Goal: Information Seeking & Learning: Find specific fact

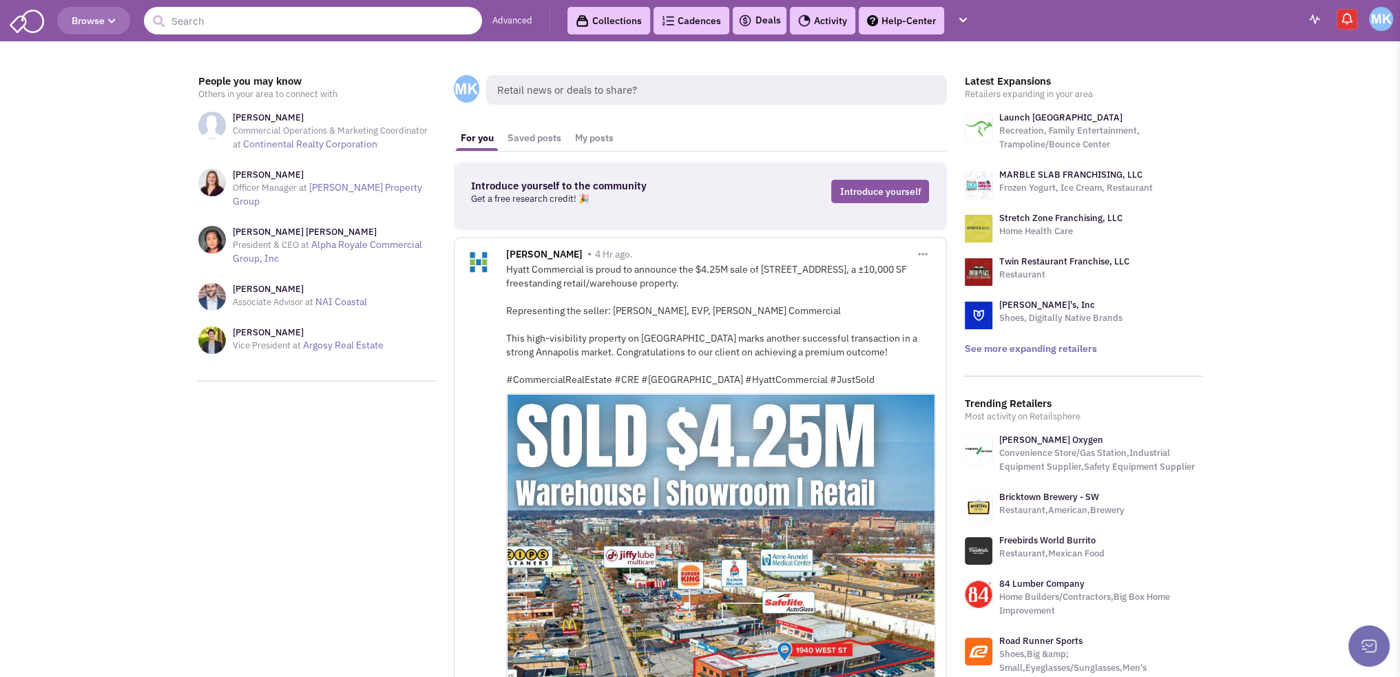
click at [251, 19] on input "text" at bounding box center [313, 21] width 338 height 28
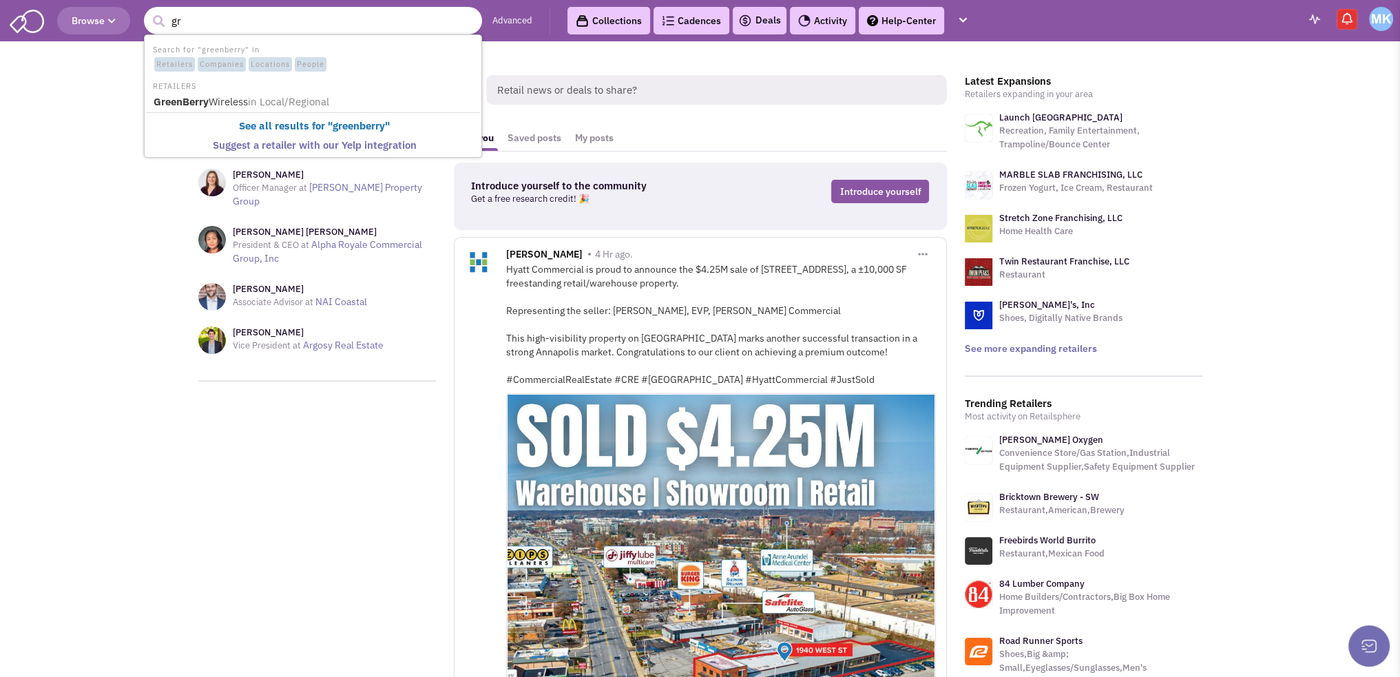
type input "g"
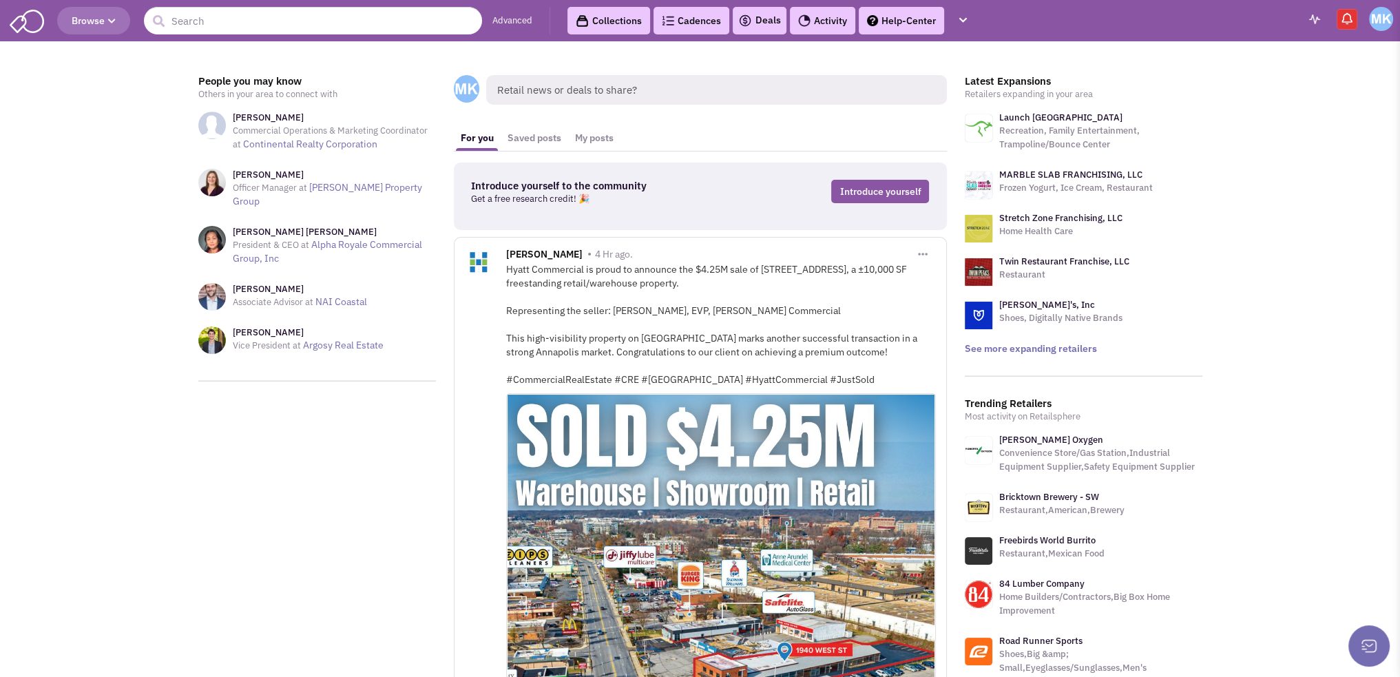
click at [114, 21] on icon "button" at bounding box center [112, 21] width 8 height 8
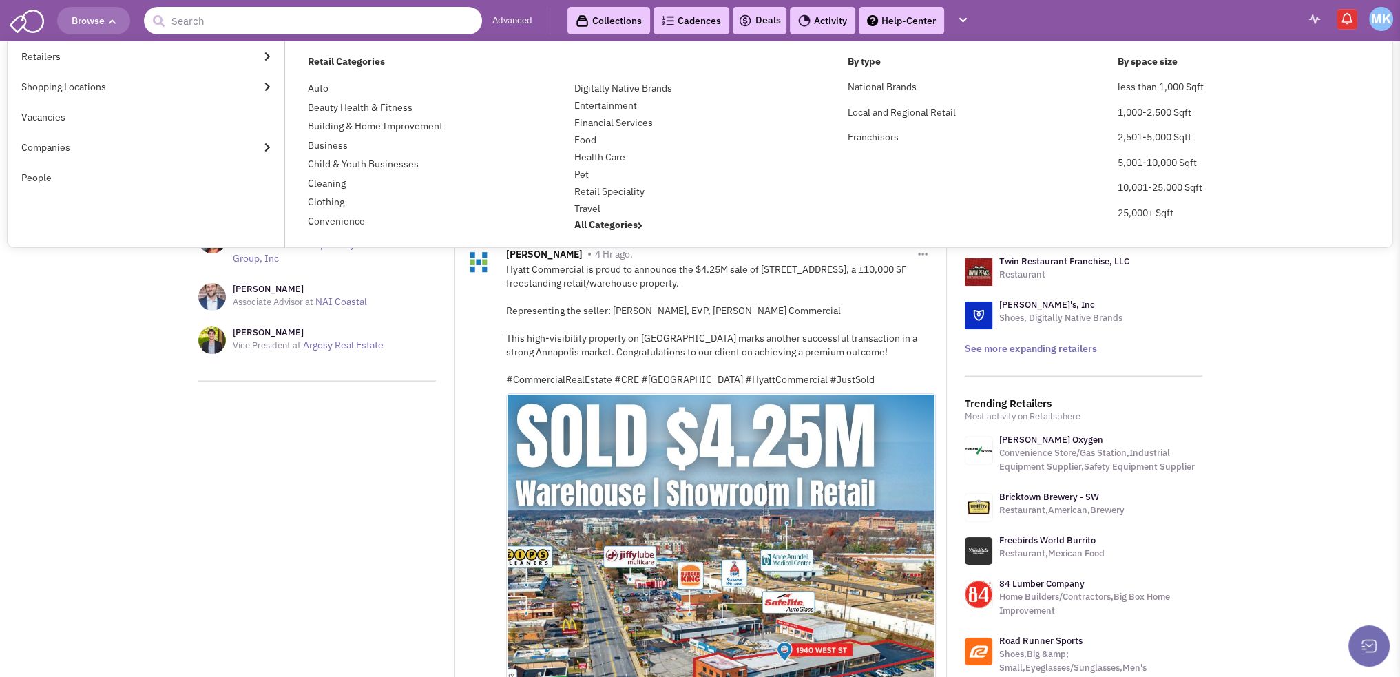
click at [264, 23] on input "text" at bounding box center [313, 21] width 338 height 28
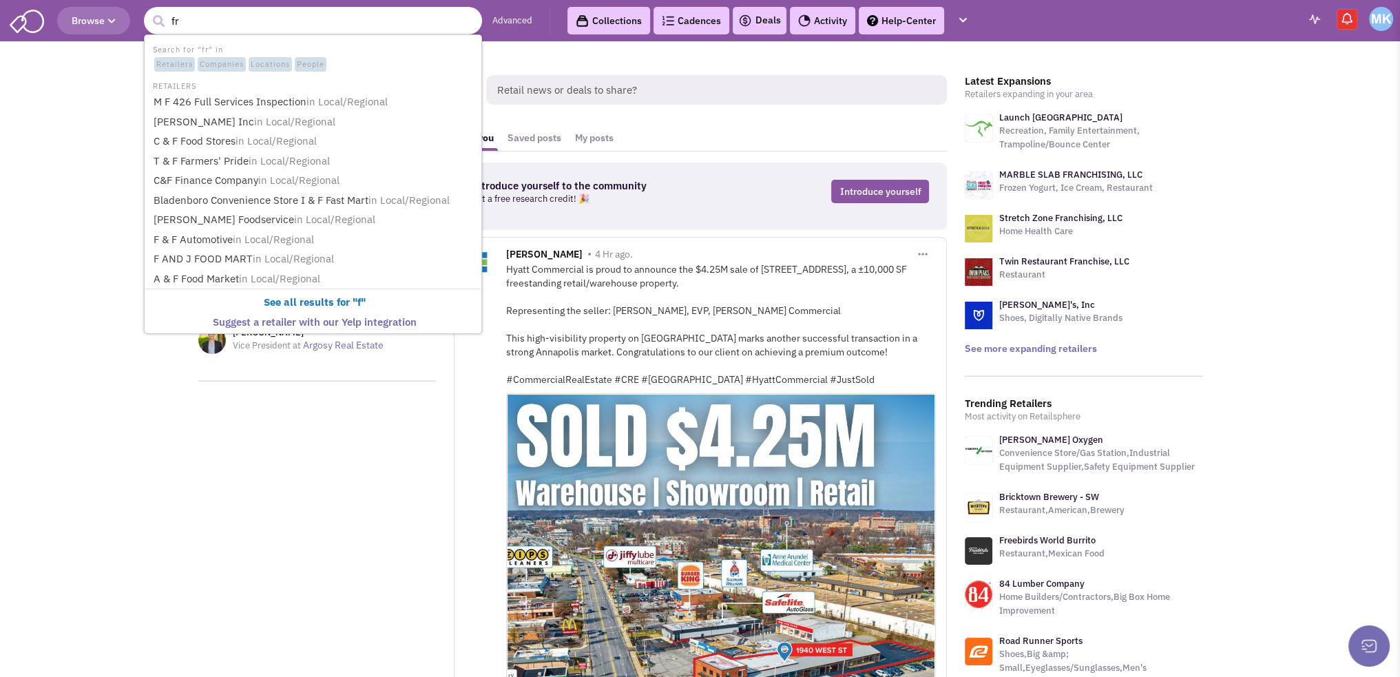
type input "f"
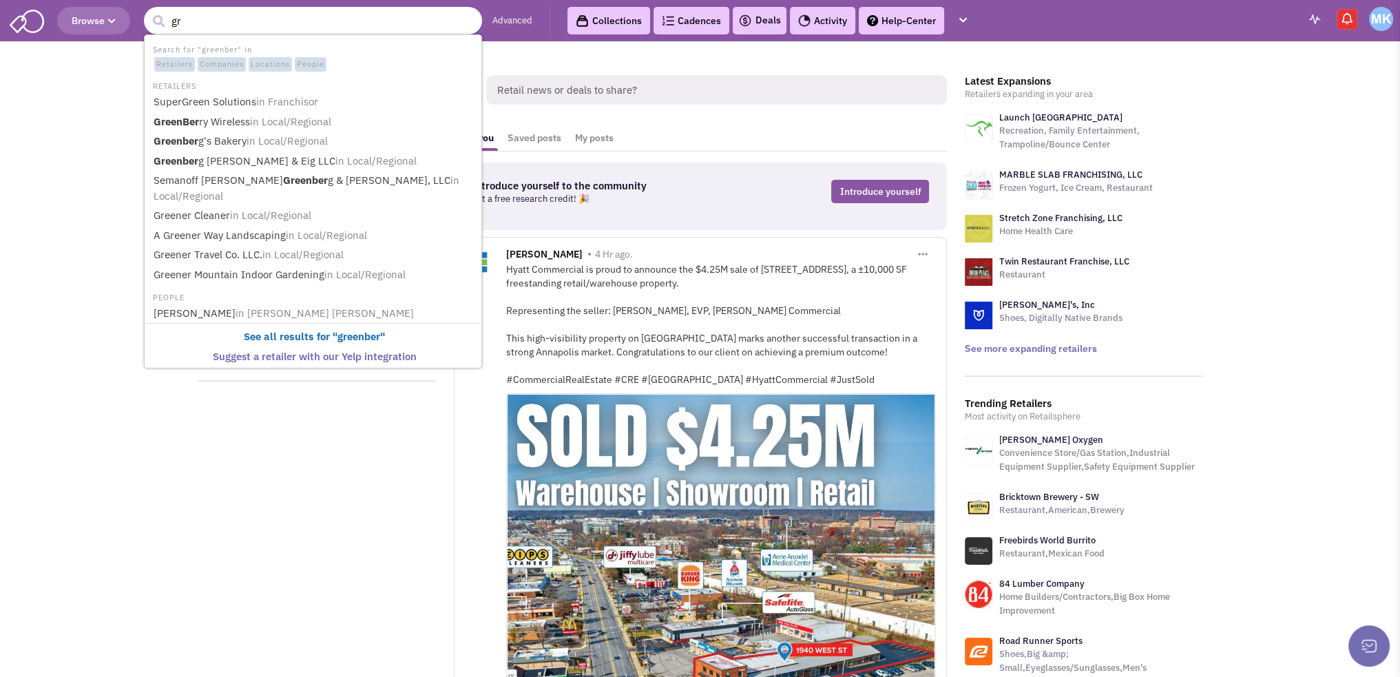
type input "g"
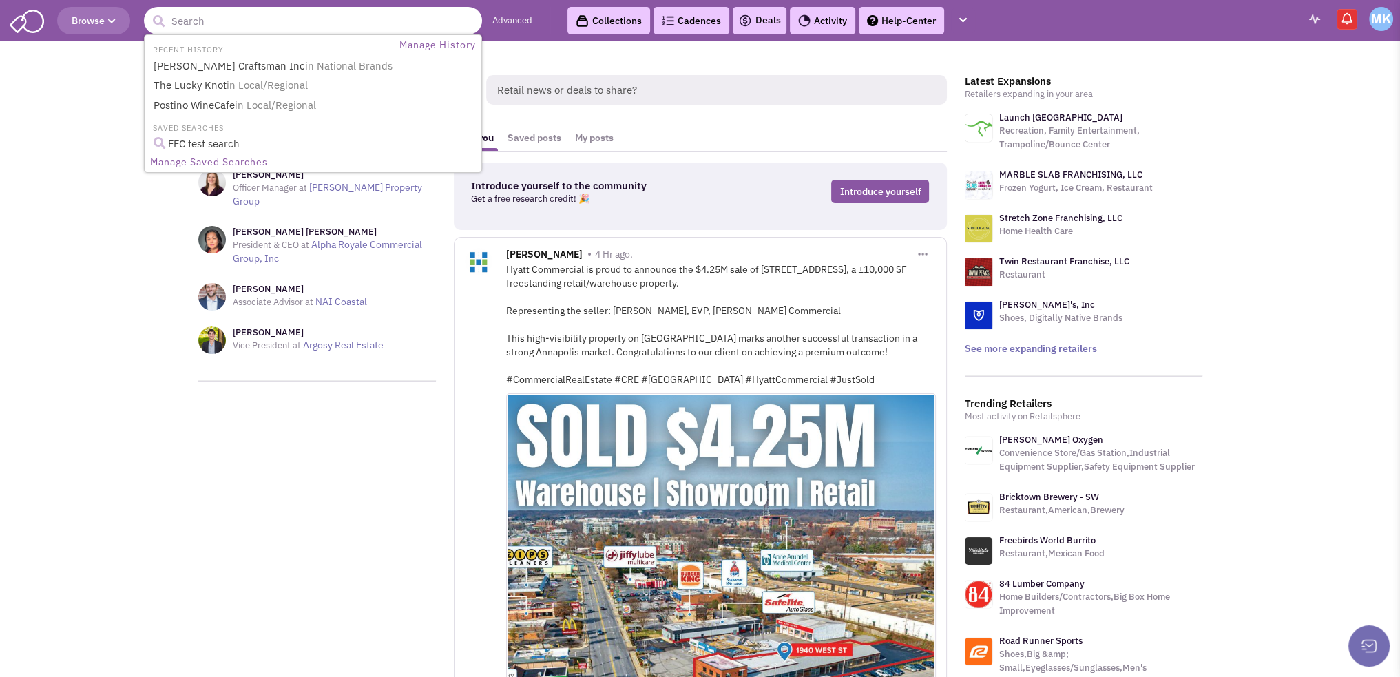
click at [252, 23] on input "text" at bounding box center [313, 21] width 338 height 28
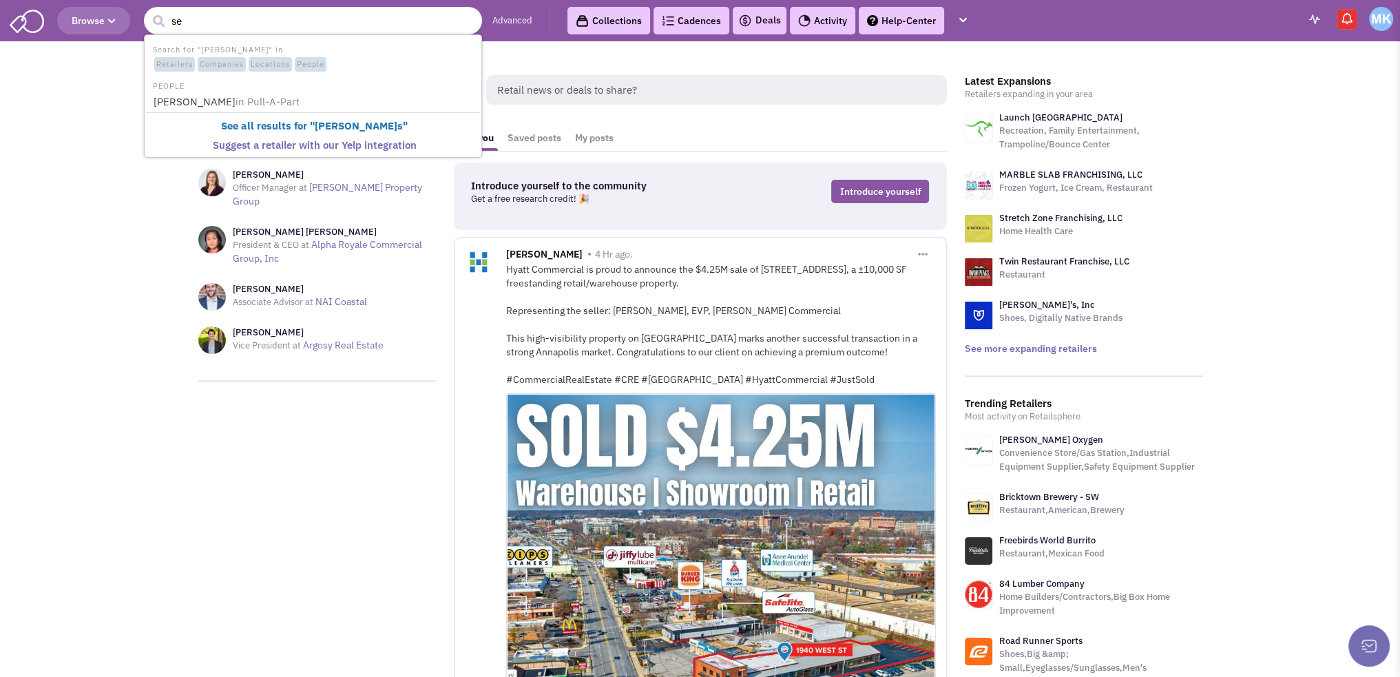
type input "s"
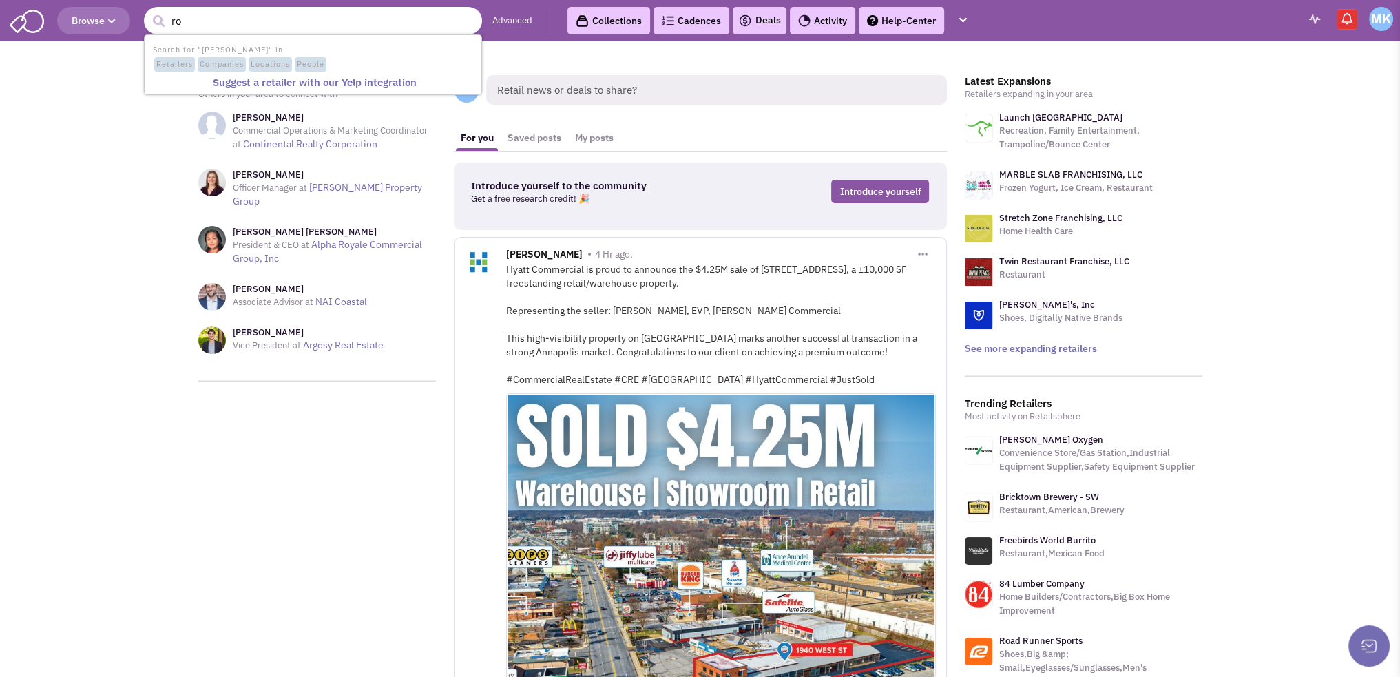
type input "r"
